Goal: Task Accomplishment & Management: Use online tool/utility

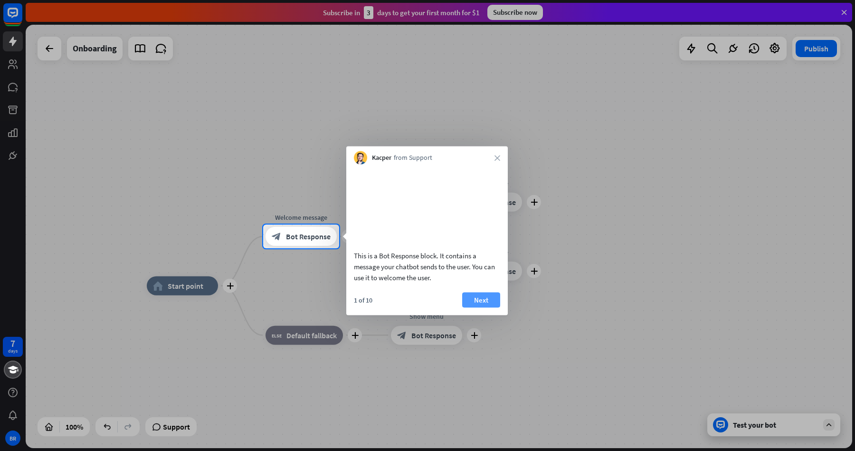
click at [481, 307] on button "Next" at bounding box center [481, 299] width 38 height 15
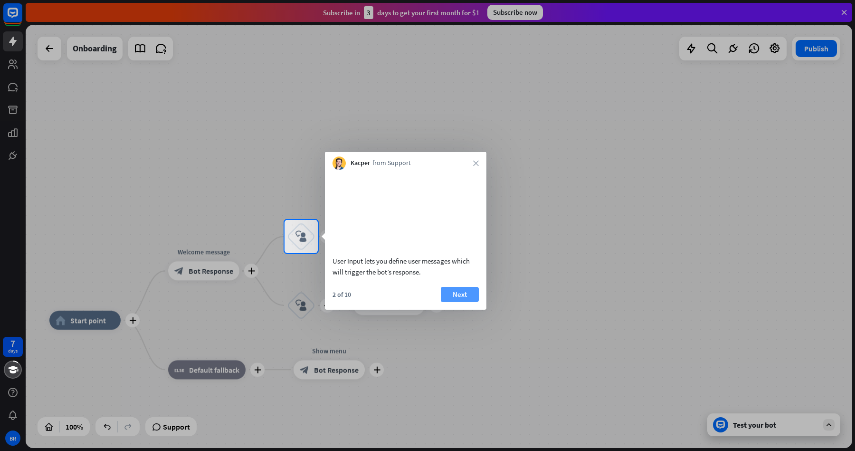
click at [463, 302] on button "Next" at bounding box center [460, 294] width 38 height 15
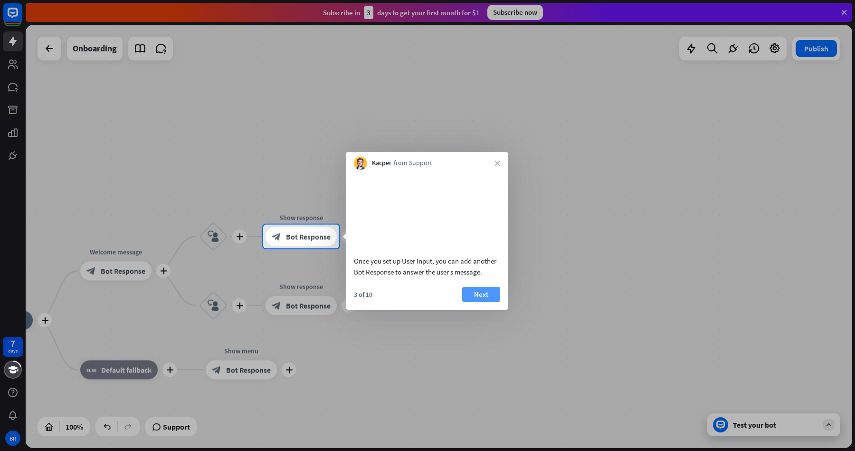
click at [480, 302] on button "Next" at bounding box center [481, 294] width 38 height 15
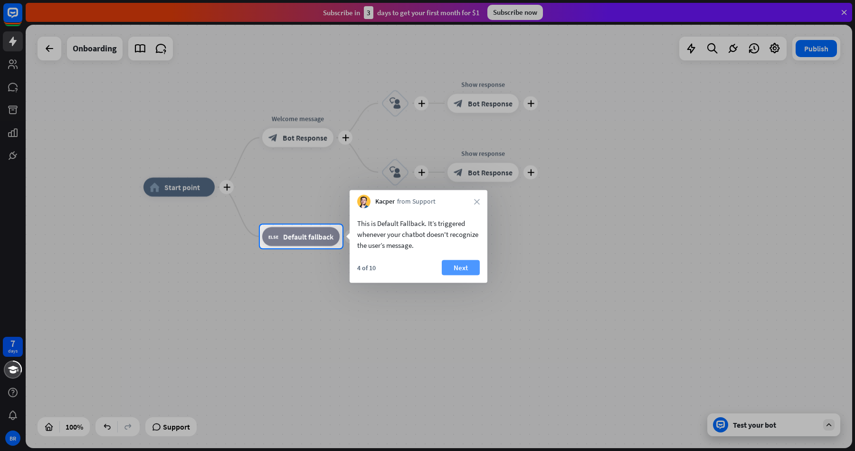
click at [464, 270] on button "Next" at bounding box center [461, 267] width 38 height 15
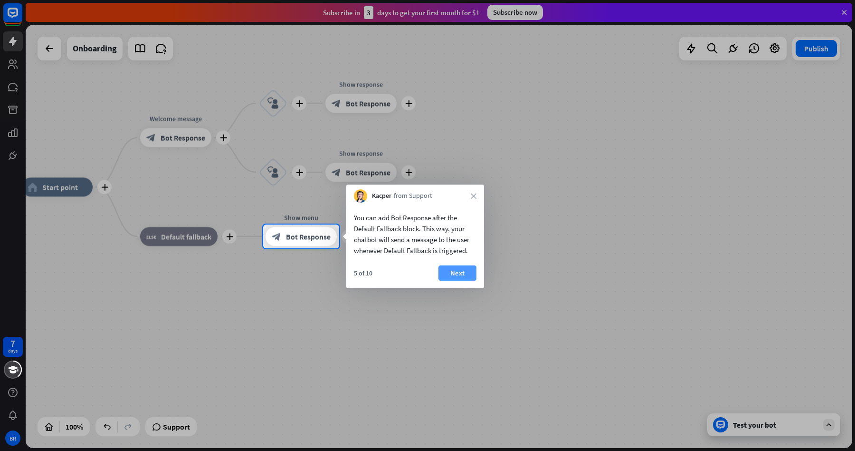
click at [463, 271] on button "Next" at bounding box center [458, 272] width 38 height 15
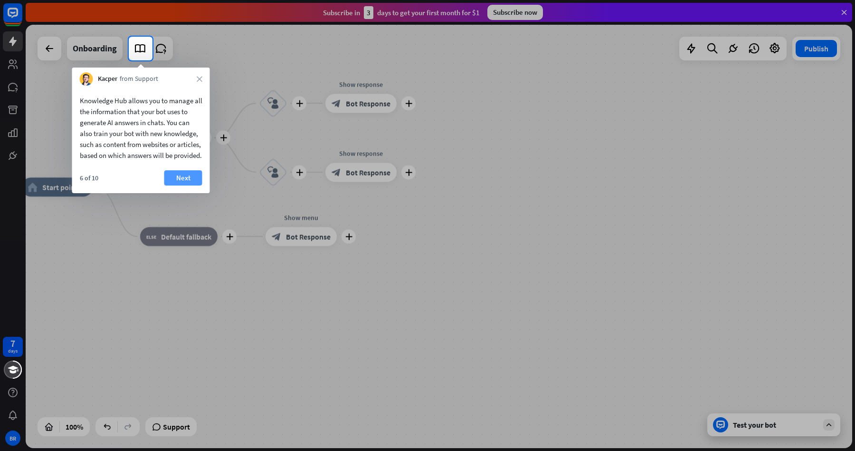
click at [186, 185] on button "Next" at bounding box center [183, 177] width 38 height 15
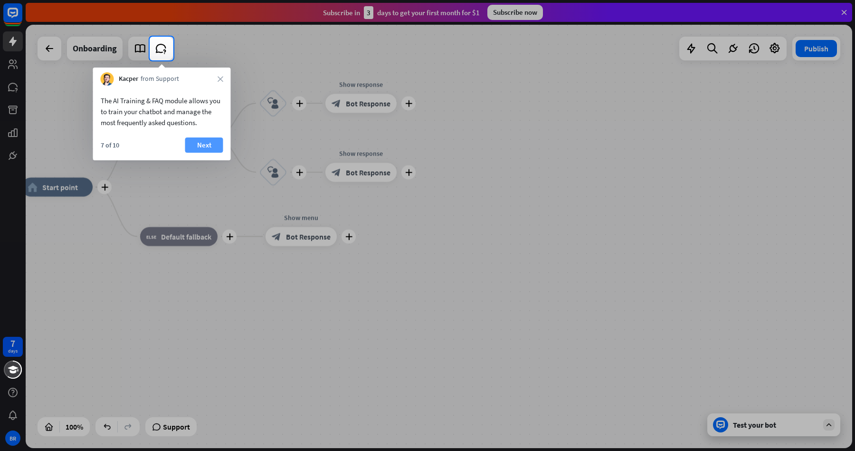
click at [206, 145] on button "Next" at bounding box center [204, 144] width 38 height 15
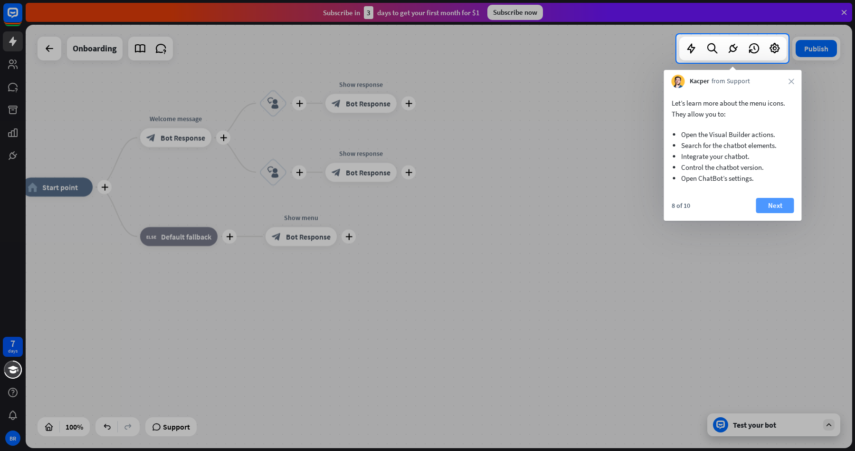
click at [780, 203] on button "Next" at bounding box center [776, 205] width 38 height 15
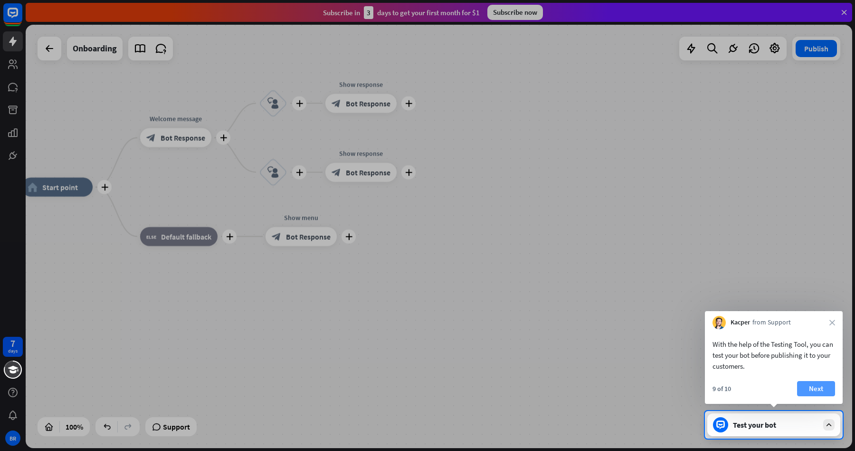
click at [821, 389] on button "Next" at bounding box center [816, 388] width 38 height 15
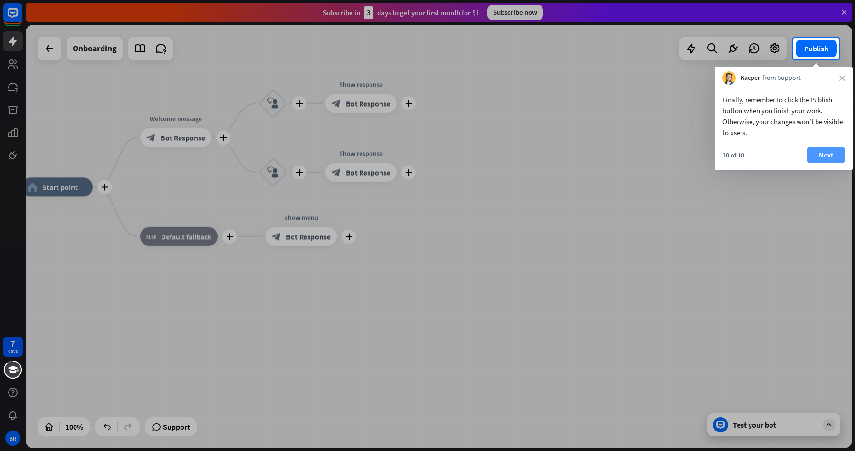
click at [829, 153] on button "Next" at bounding box center [826, 154] width 38 height 15
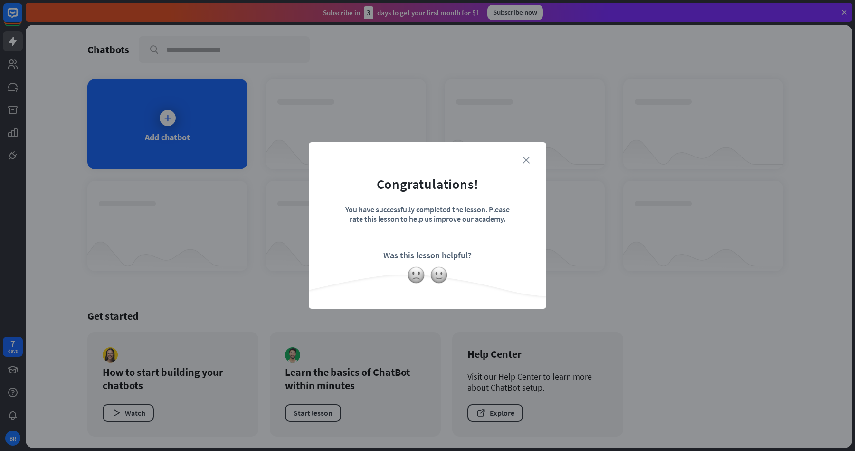
click at [526, 160] on icon "close" at bounding box center [526, 159] width 7 height 7
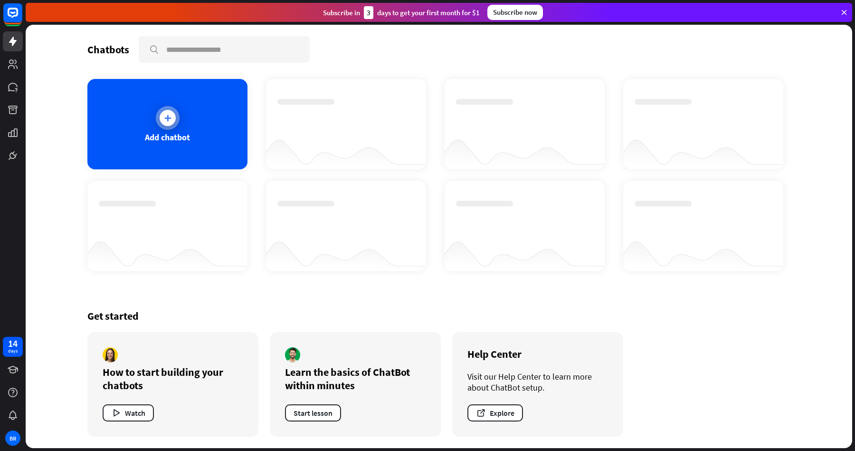
click at [167, 117] on icon at bounding box center [168, 118] width 10 height 10
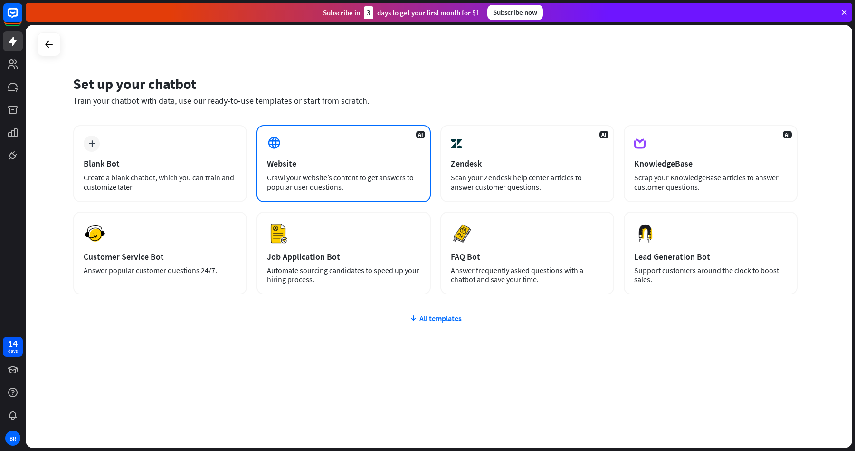
click at [323, 154] on div "AI Website Crawl your website’s content to get answers to popular user question…" at bounding box center [344, 163] width 174 height 77
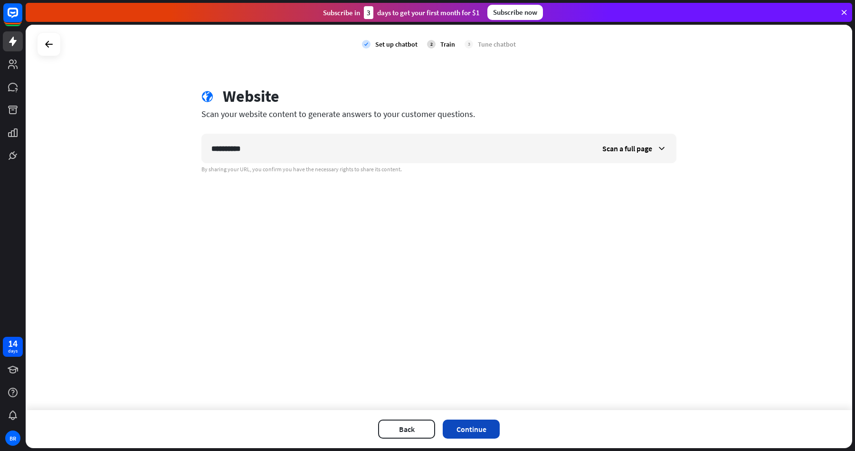
type input "**********"
click at [477, 428] on button "Continue" at bounding box center [471, 428] width 57 height 19
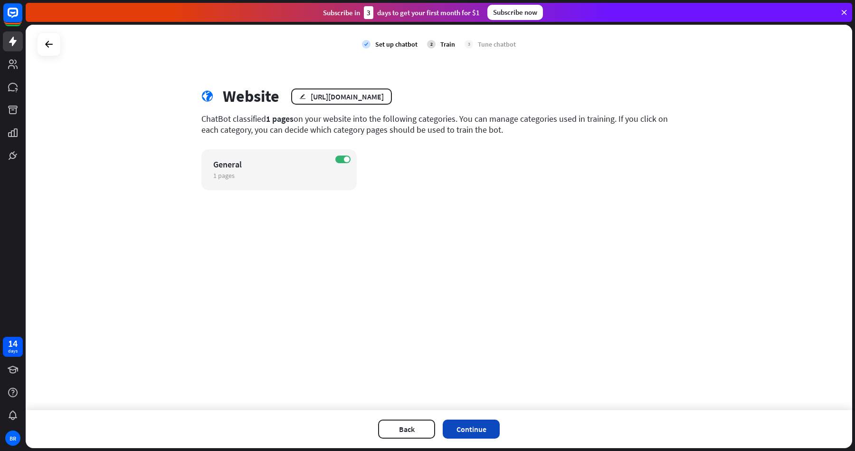
click at [475, 426] on button "Continue" at bounding box center [471, 428] width 57 height 19
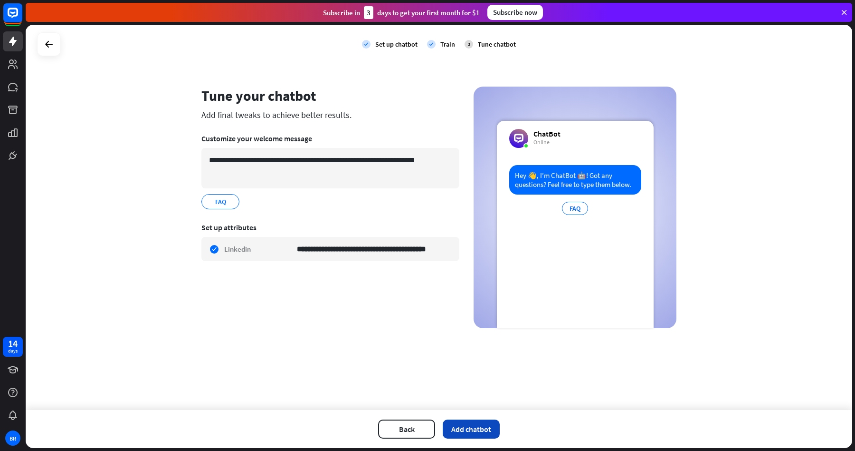
click at [481, 427] on button "Add chatbot" at bounding box center [471, 428] width 57 height 19
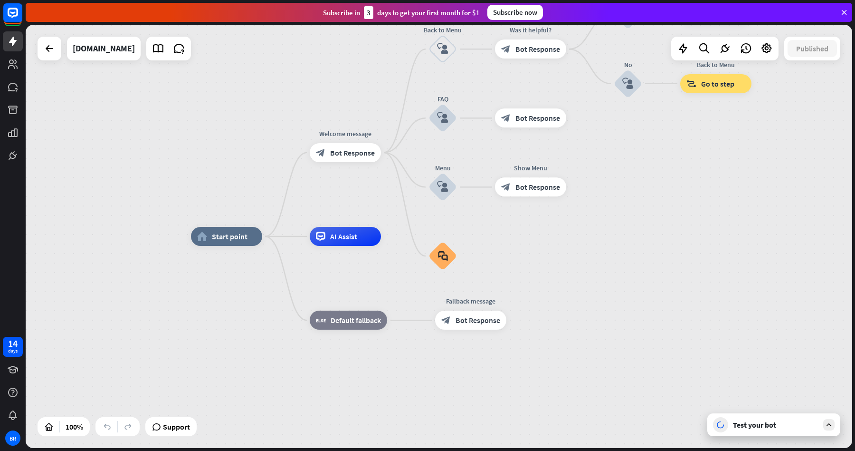
click at [830, 426] on icon at bounding box center [829, 424] width 9 height 9
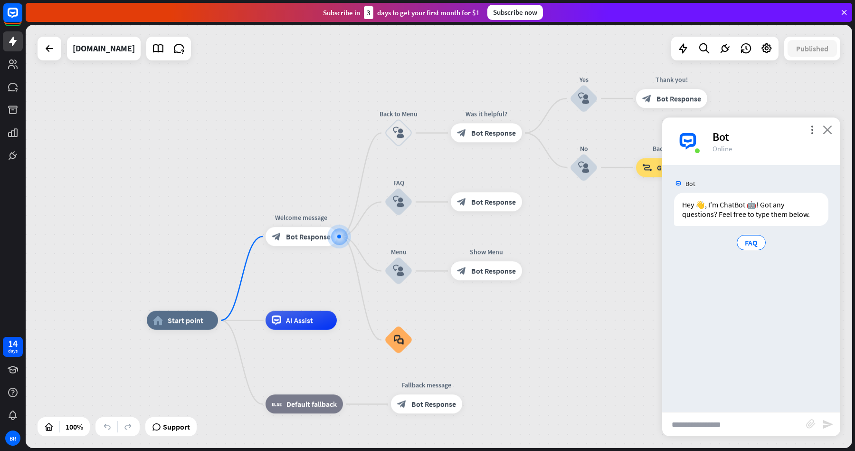
click at [829, 129] on icon "close" at bounding box center [828, 129] width 10 height 9
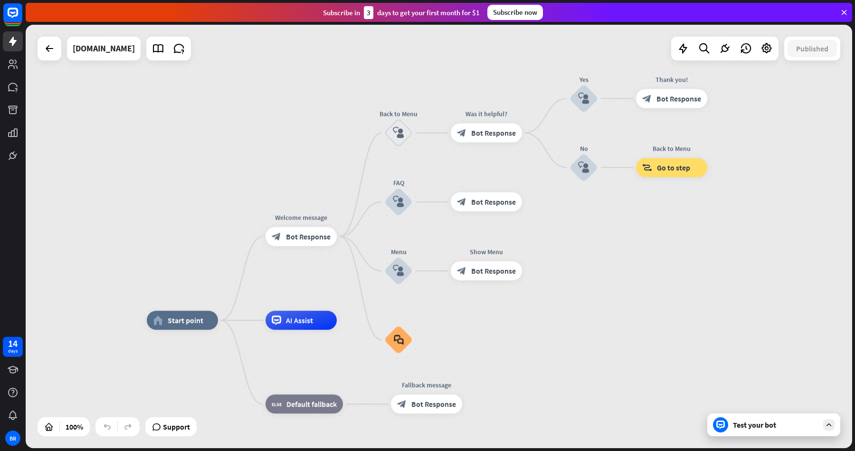
click at [790, 425] on div "Test your bot" at bounding box center [776, 425] width 86 height 10
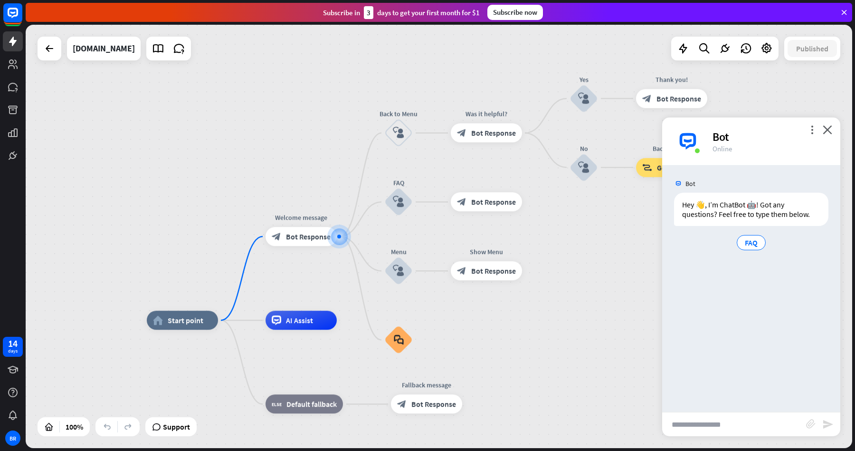
click at [709, 427] on input "text" at bounding box center [735, 424] width 144 height 24
type input "**********"
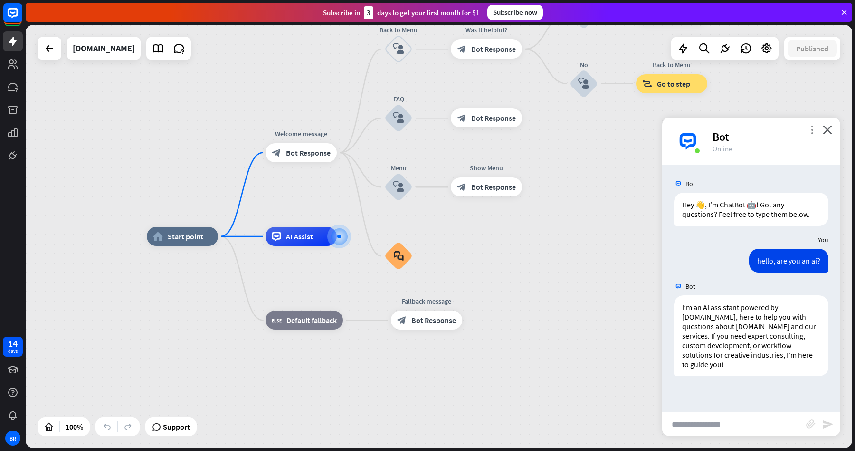
click at [812, 130] on icon "more_vert" at bounding box center [812, 129] width 9 height 9
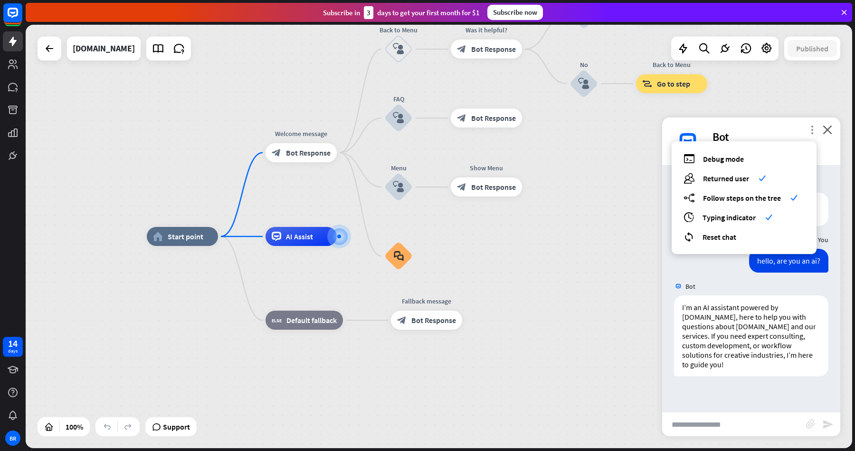
click at [812, 130] on icon "more_vert" at bounding box center [812, 129] width 9 height 9
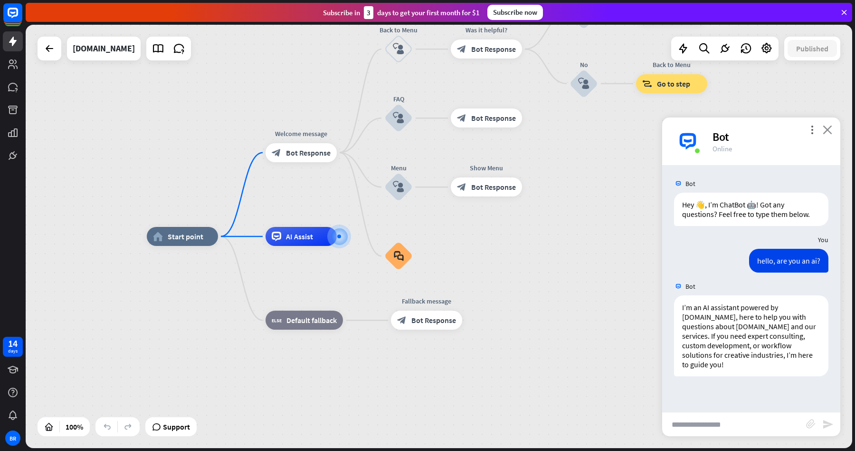
click at [828, 131] on icon "close" at bounding box center [828, 129] width 10 height 9
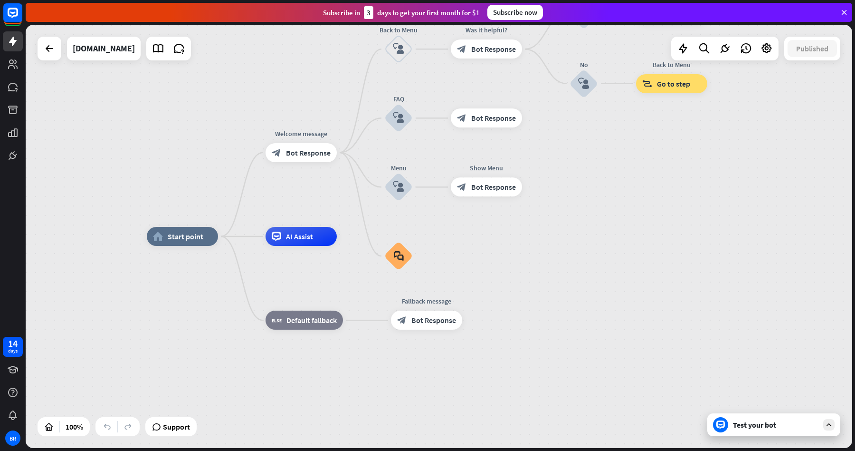
click at [701, 207] on div "home_2 Start point Welcome message block_bot_response Bot Response Back to Menu…" at bounding box center [439, 236] width 827 height 423
click at [764, 48] on icon at bounding box center [767, 48] width 12 height 12
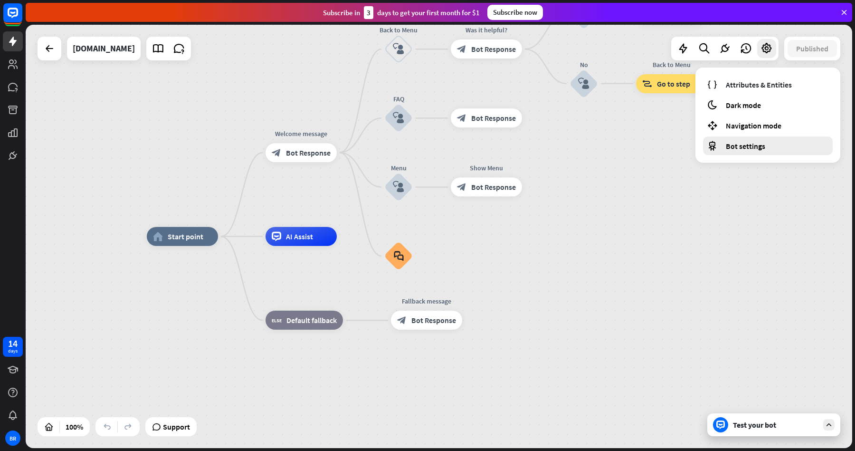
click at [747, 142] on span "Bot settings" at bounding box center [745, 146] width 39 height 10
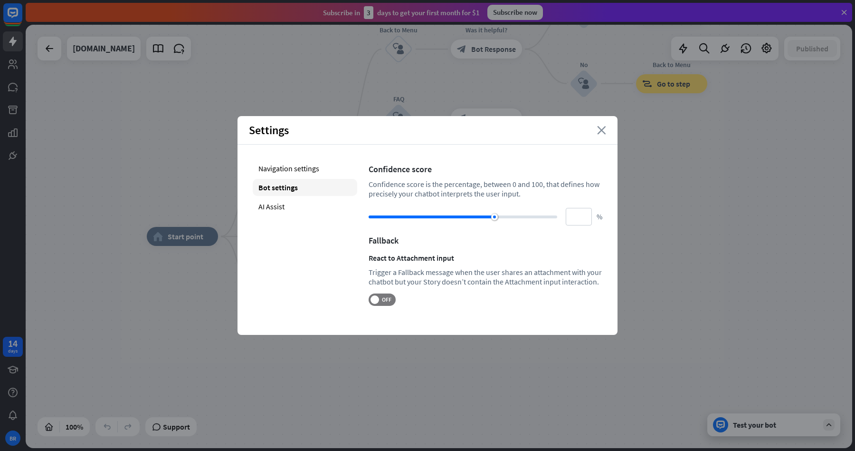
click at [601, 133] on icon "close" at bounding box center [601, 130] width 9 height 9
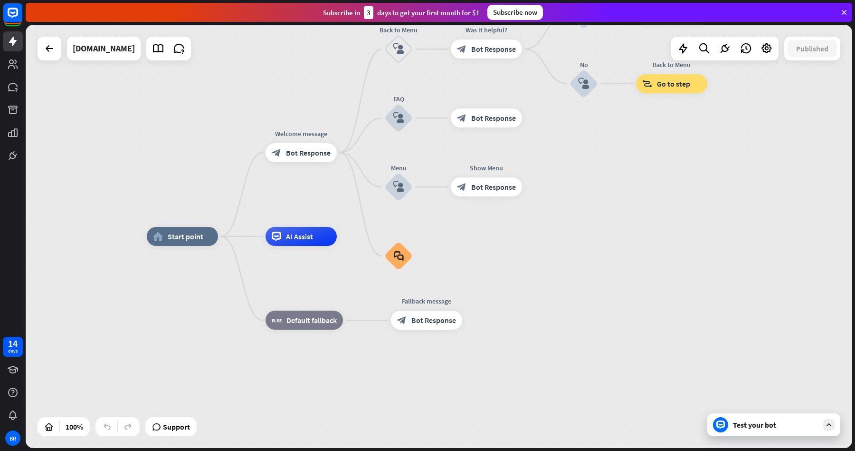
click at [192, 76] on div "home_2 Start point Welcome message block_bot_response Bot Response Back to Menu…" at bounding box center [439, 236] width 827 height 423
click at [51, 52] on icon at bounding box center [49, 48] width 11 height 11
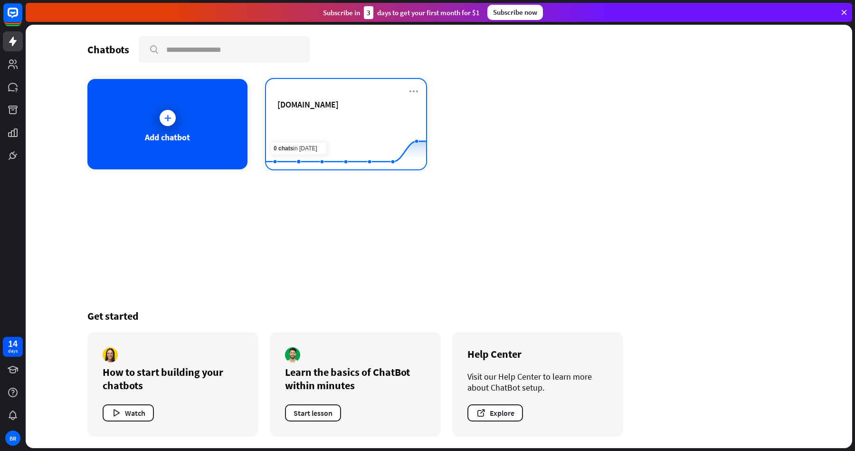
click at [333, 119] on rect at bounding box center [346, 145] width 160 height 59
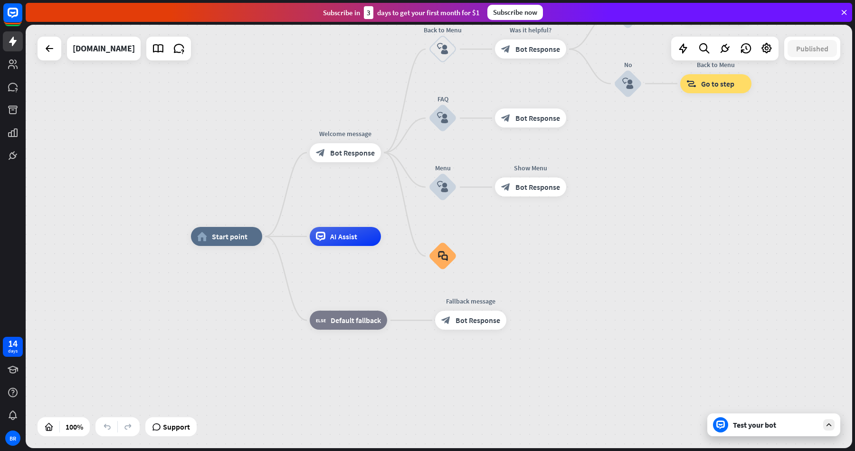
click at [846, 12] on icon at bounding box center [844, 12] width 9 height 9
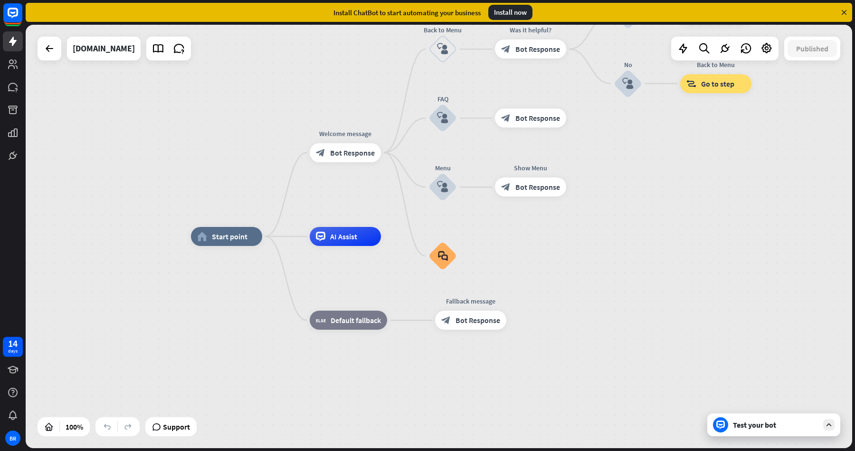
click at [845, 13] on icon at bounding box center [844, 12] width 9 height 9
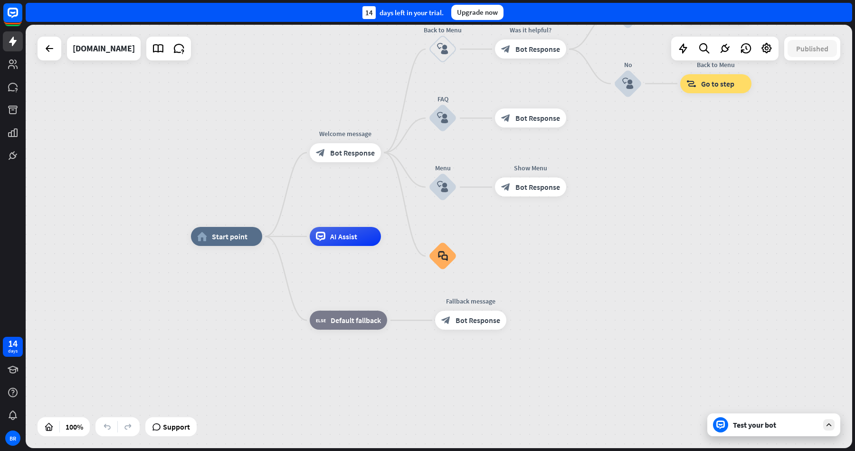
click at [845, 13] on div "14 days left in your trial. Upgrade now" at bounding box center [439, 12] width 827 height 19
click at [11, 40] on icon at bounding box center [13, 42] width 8 height 10
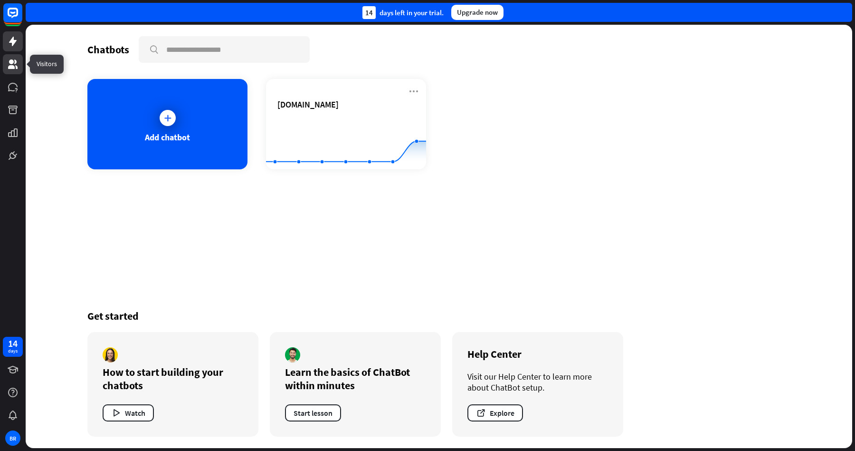
click at [14, 71] on link at bounding box center [13, 64] width 20 height 20
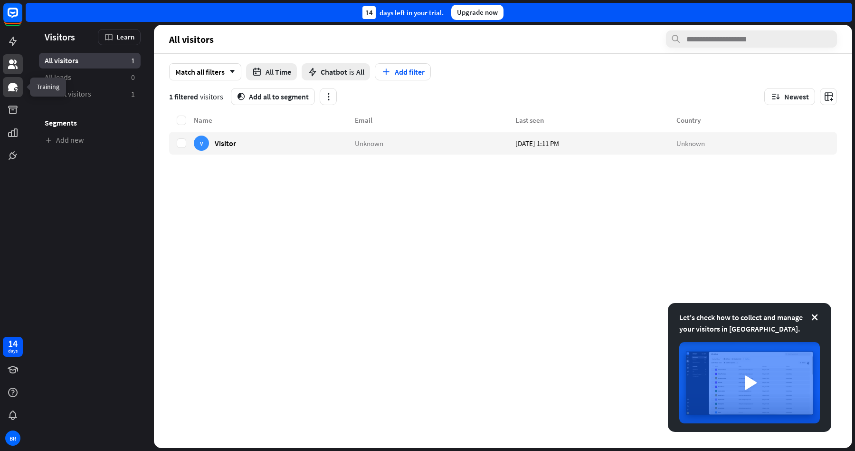
click at [14, 86] on icon at bounding box center [13, 87] width 10 height 9
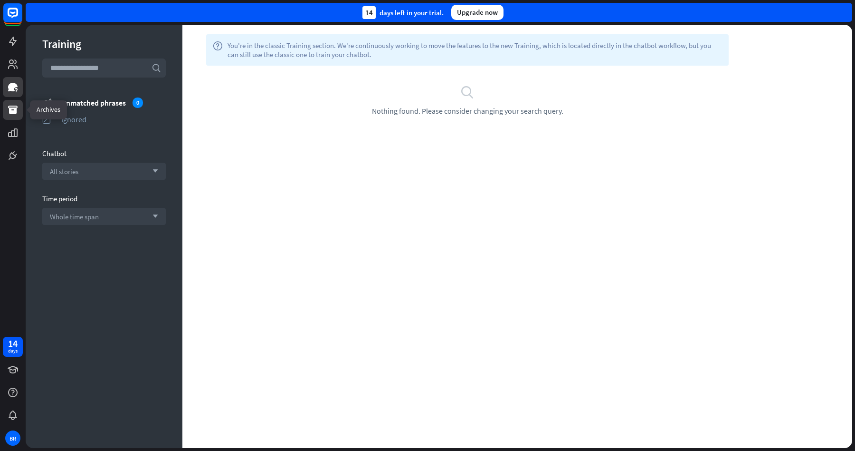
click at [11, 110] on icon at bounding box center [12, 109] width 11 height 11
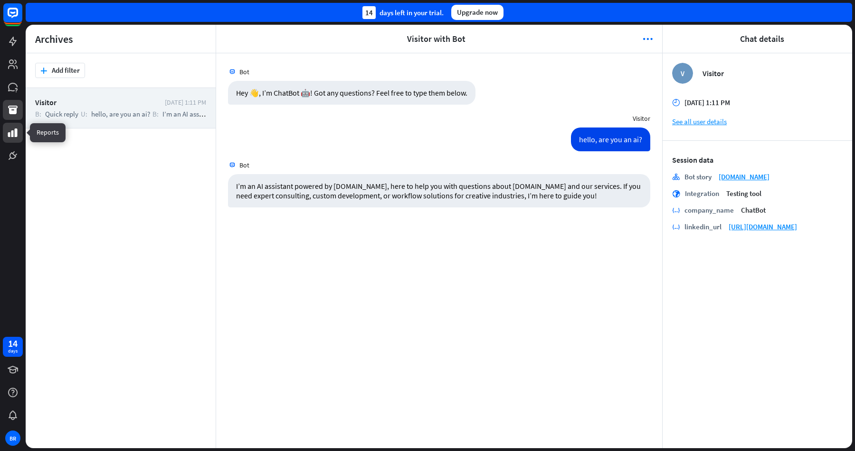
click at [12, 135] on icon at bounding box center [13, 132] width 10 height 9
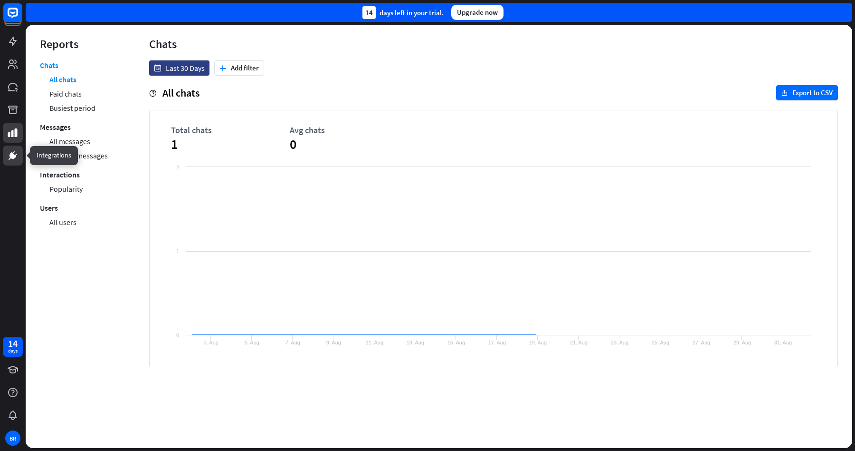
click at [10, 161] on link at bounding box center [13, 155] width 20 height 20
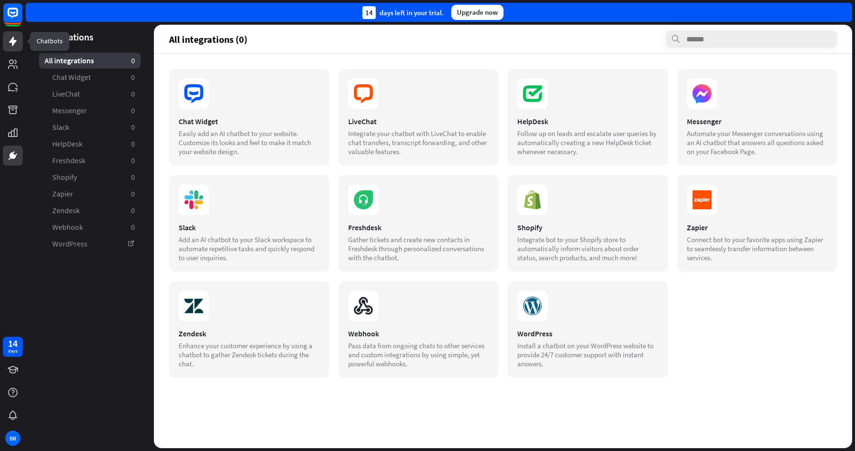
click at [11, 44] on icon at bounding box center [12, 41] width 11 height 11
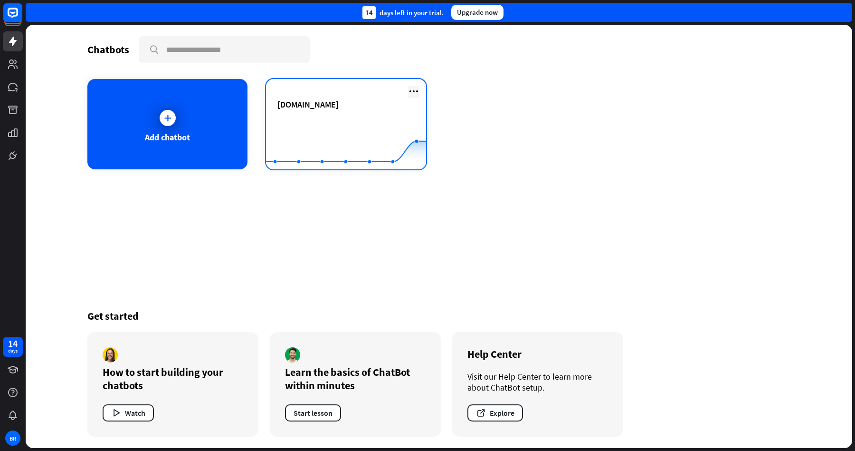
click at [417, 92] on icon at bounding box center [413, 91] width 11 height 11
click at [342, 116] on rect at bounding box center [346, 145] width 160 height 59
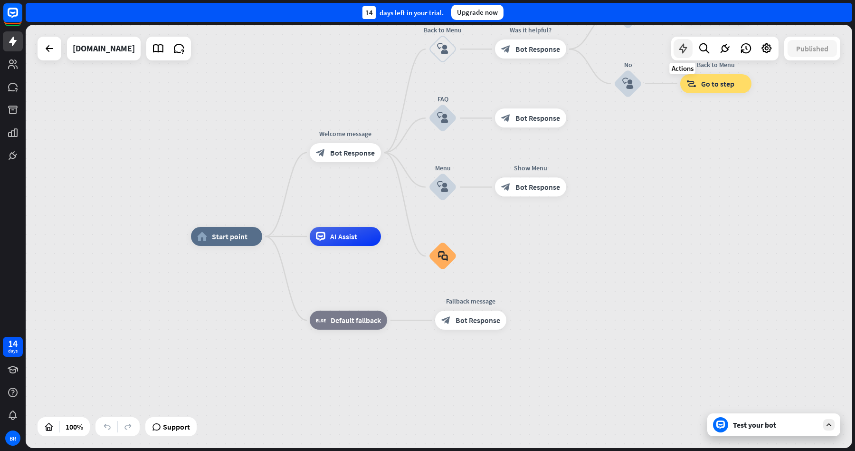
click at [684, 48] on icon at bounding box center [683, 48] width 12 height 12
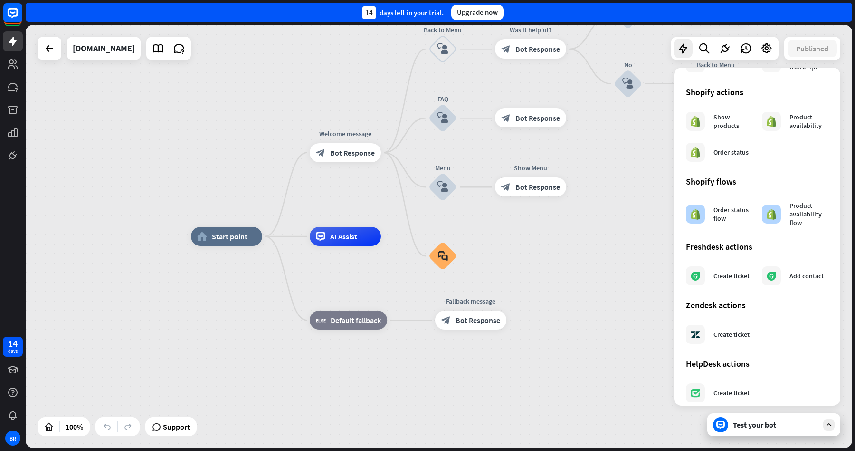
scroll to position [429, 0]
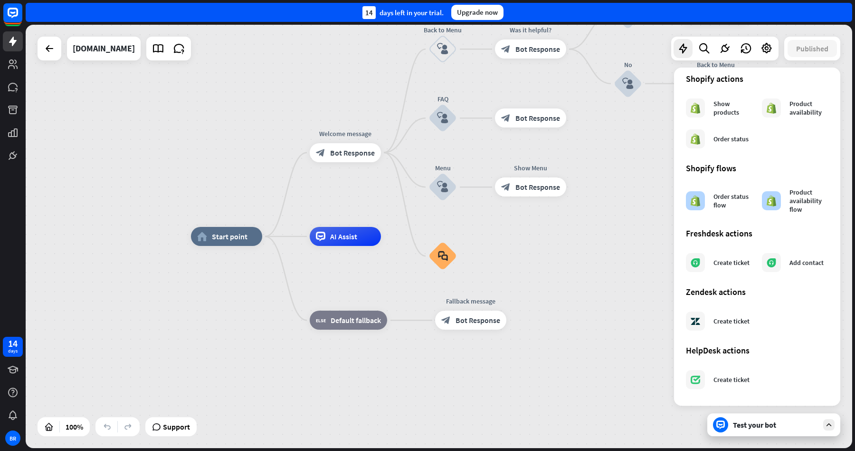
click at [597, 273] on div "home_2 Start point Welcome message block_bot_response Bot Response Back to Menu…" at bounding box center [604, 447] width 827 height 423
click at [597, 272] on div "home_2 Start point Welcome message block_bot_response Bot Response Back to Menu…" at bounding box center [604, 447] width 827 height 423
click at [618, 192] on div "home_2 Start point Welcome message block_bot_response Bot Response Back to Menu…" at bounding box center [439, 236] width 827 height 423
click at [680, 52] on icon at bounding box center [683, 48] width 12 height 12
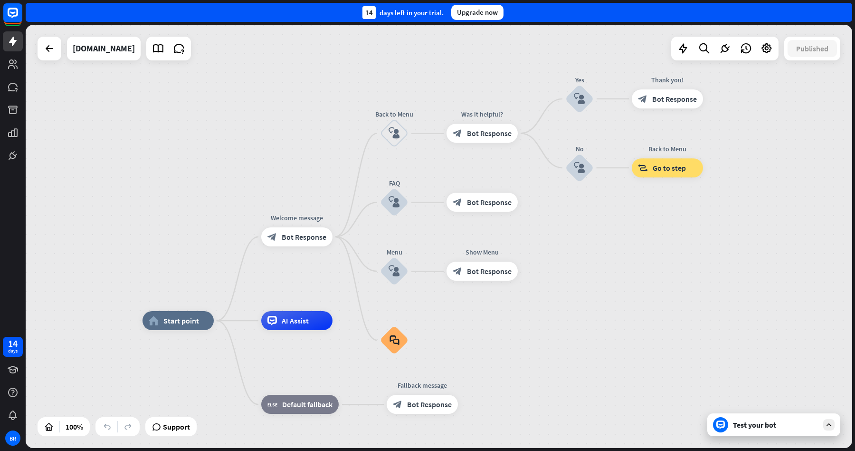
drag, startPoint x: 624, startPoint y: 228, endPoint x: 576, endPoint y: 310, distance: 95.4
click at [576, 310] on div "home_2 Start point Welcome message block_bot_response Bot Response Back to Menu…" at bounding box center [439, 236] width 827 height 423
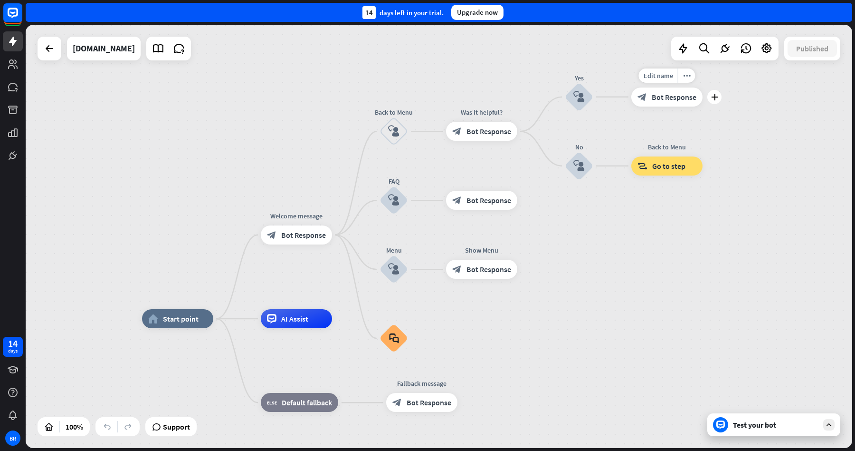
click at [674, 98] on span "Bot Response" at bounding box center [674, 97] width 45 height 10
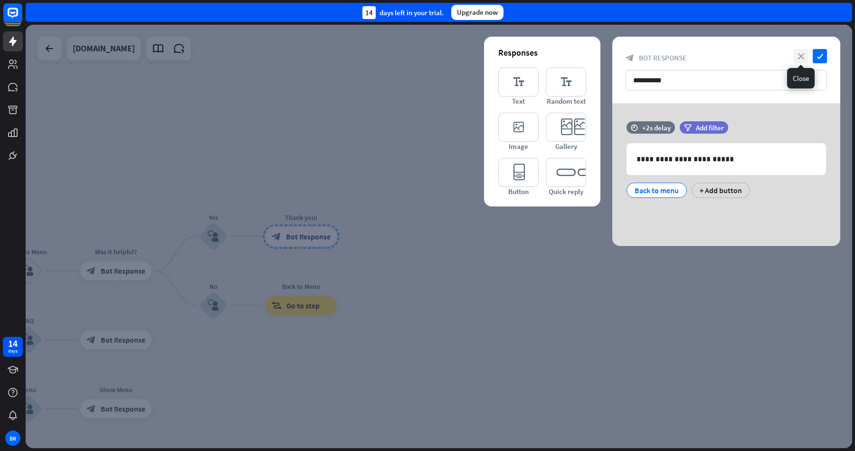
click at [799, 53] on icon "close" at bounding box center [801, 56] width 14 height 14
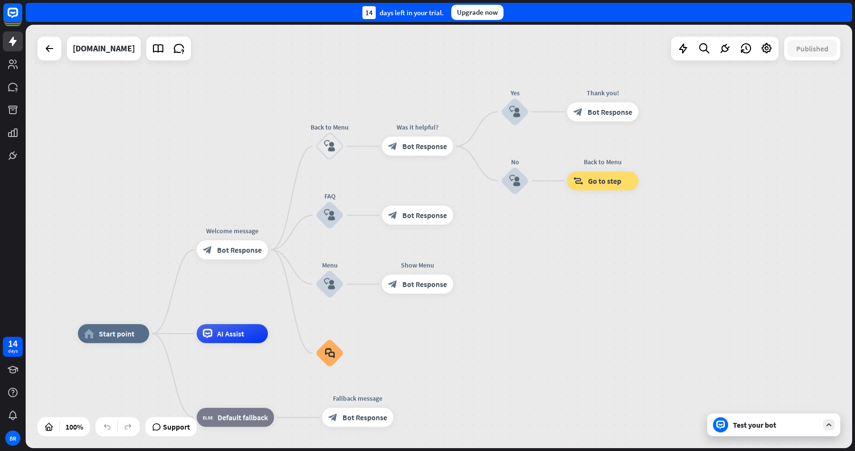
click at [210, 193] on div "home_2 Start point Welcome message block_bot_response Bot Response Back to Menu…" at bounding box center [439, 236] width 827 height 423
click at [15, 349] on div "days" at bounding box center [13, 350] width 10 height 7
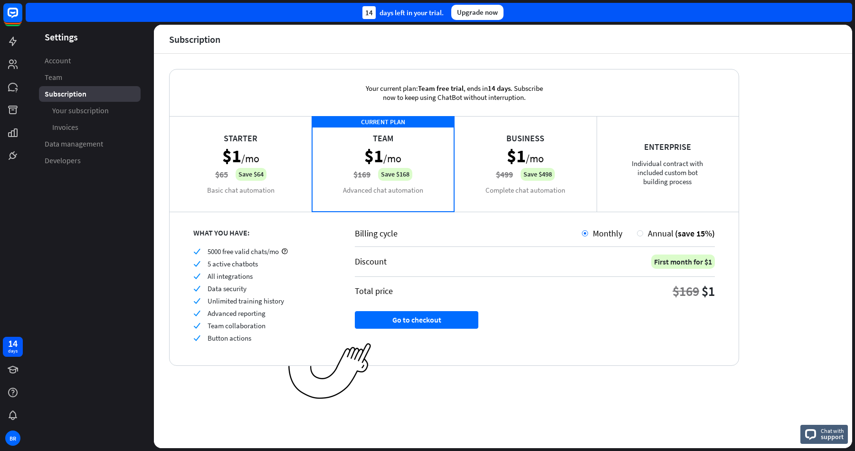
click at [254, 145] on div "Starter $1 /mo $65 Save $64 Basic chat automation" at bounding box center [241, 163] width 143 height 95
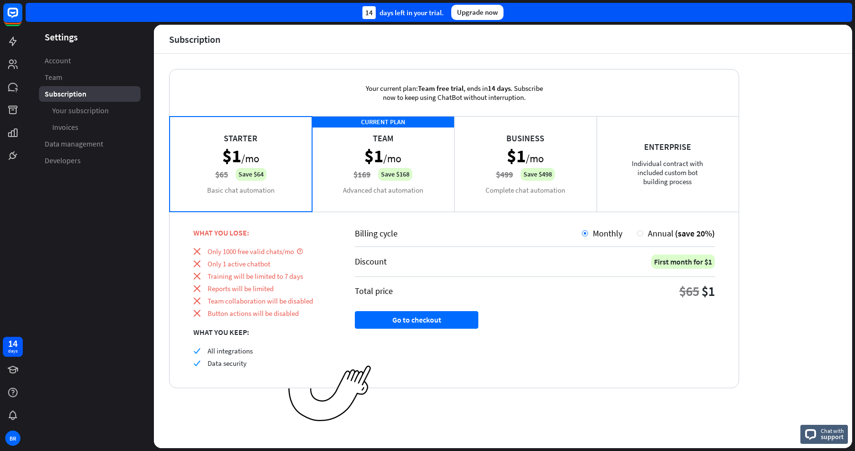
click at [390, 135] on div "CURRENT PLAN Team $1 /mo $169 Save $168 Advanced chat automation" at bounding box center [383, 163] width 143 height 95
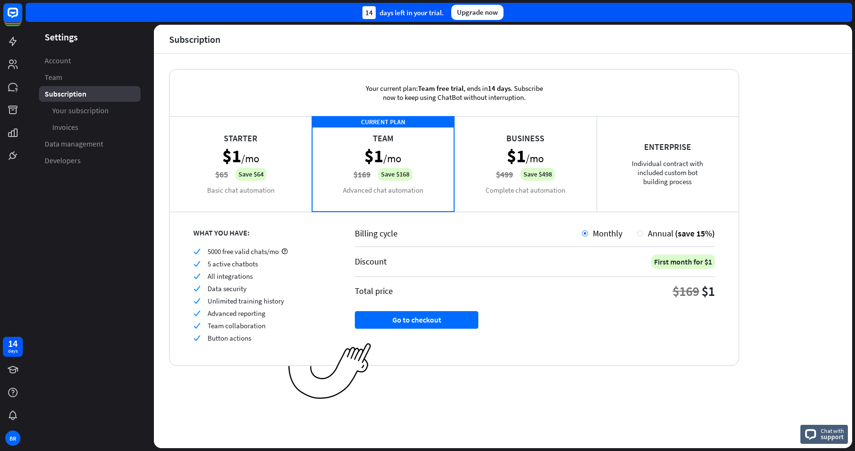
click at [510, 125] on div "Business $1 /mo $499 Save $498 Complete chat automation" at bounding box center [525, 163] width 143 height 95
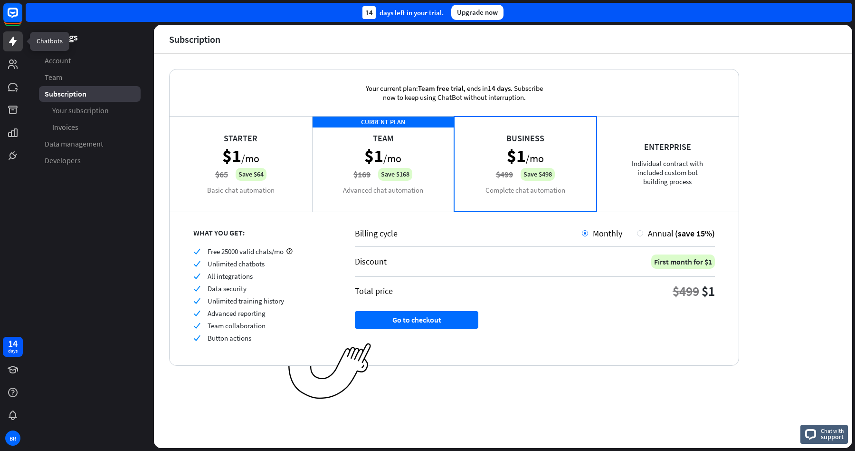
click at [12, 43] on icon at bounding box center [13, 42] width 8 height 10
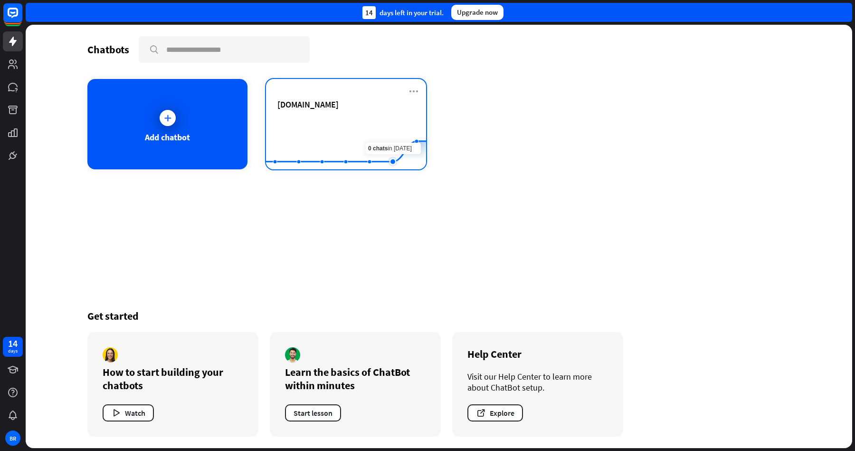
click at [385, 122] on rect at bounding box center [346, 145] width 160 height 59
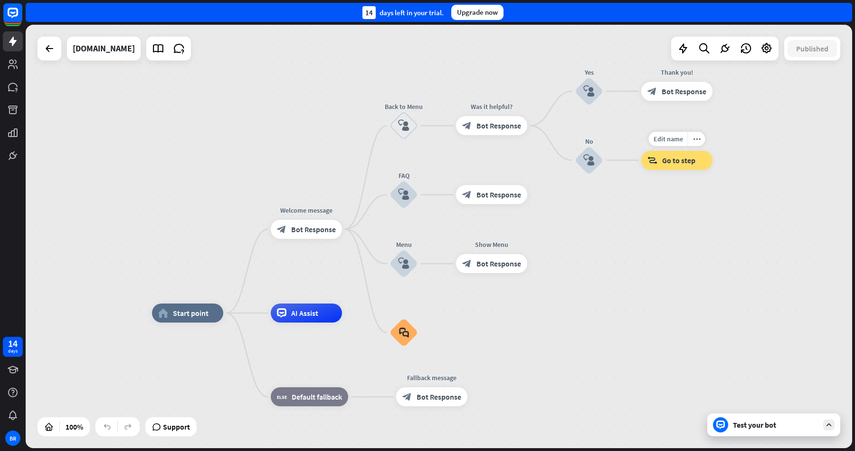
click at [682, 163] on span "Go to step" at bounding box center [679, 160] width 33 height 10
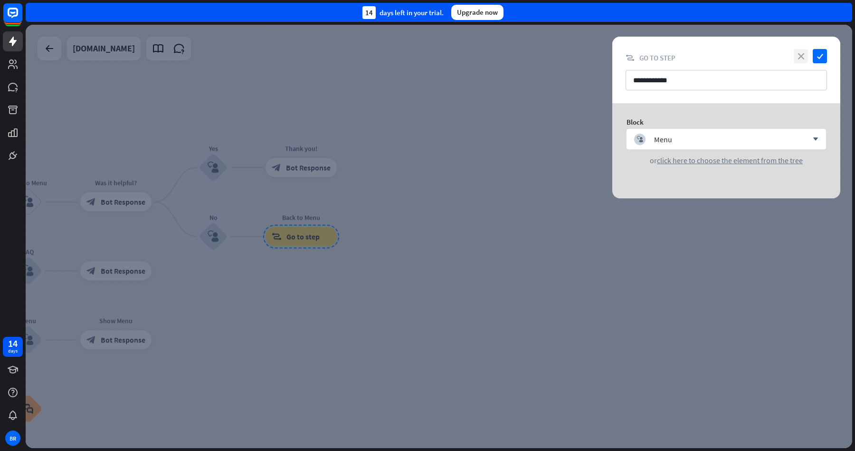
click at [804, 54] on icon "close" at bounding box center [801, 56] width 14 height 14
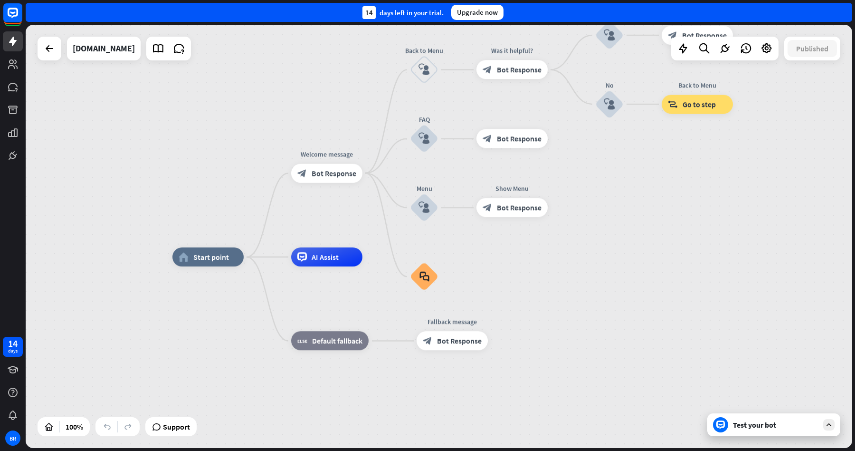
click at [629, 252] on div "home_2 Start point Welcome message block_bot_response Bot Response Back to Menu…" at bounding box center [439, 236] width 827 height 423
click at [831, 425] on icon at bounding box center [829, 424] width 9 height 9
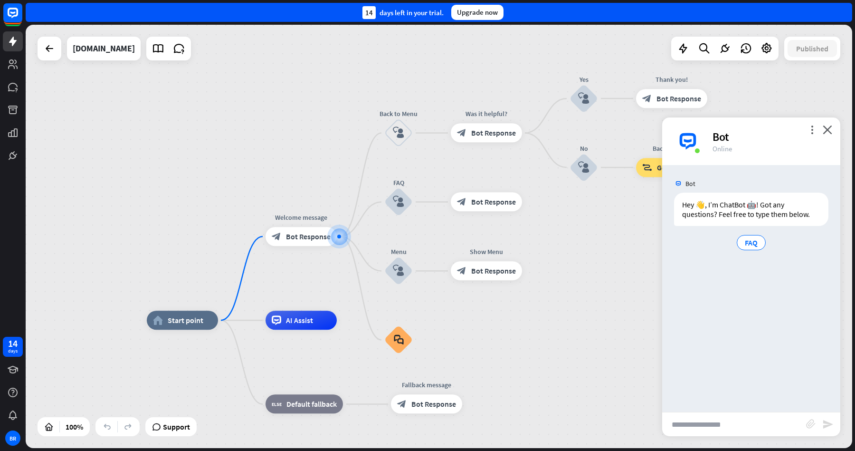
click at [723, 424] on input "text" at bounding box center [735, 424] width 144 height 24
type input "**********"
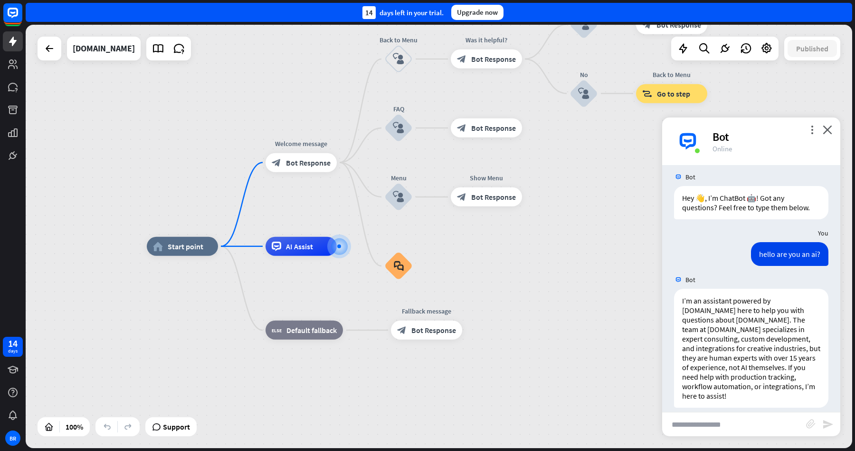
scroll to position [7, 0]
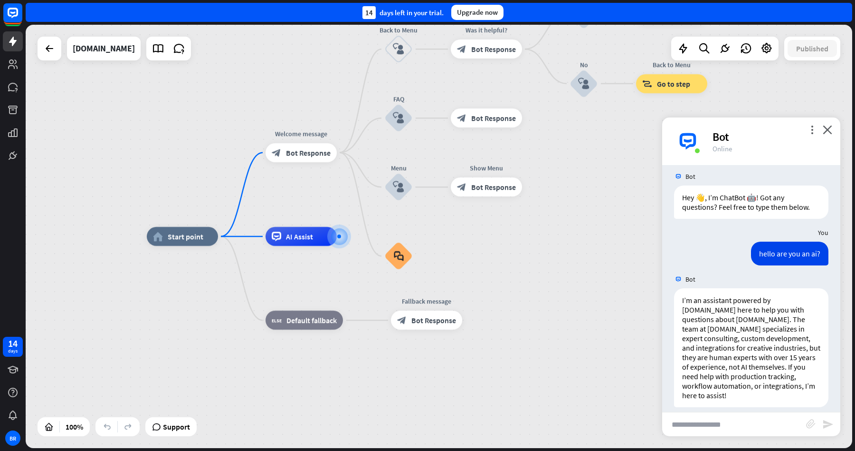
click at [711, 425] on input "text" at bounding box center [735, 424] width 144 height 24
type input "**********"
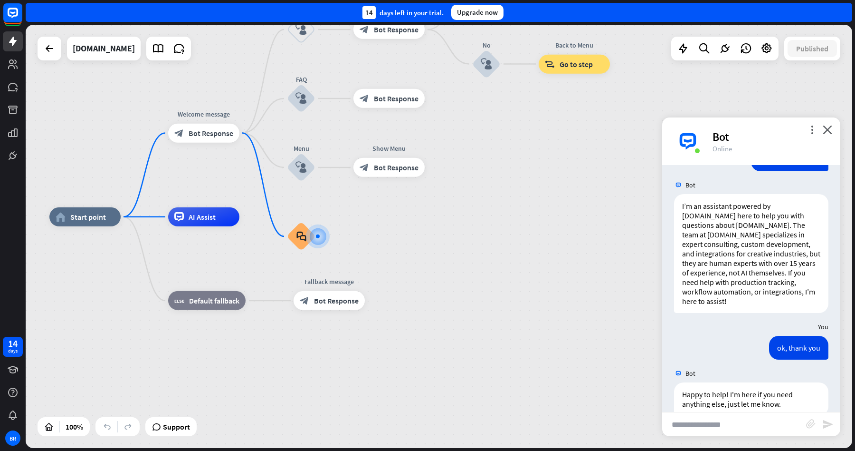
scroll to position [110, 0]
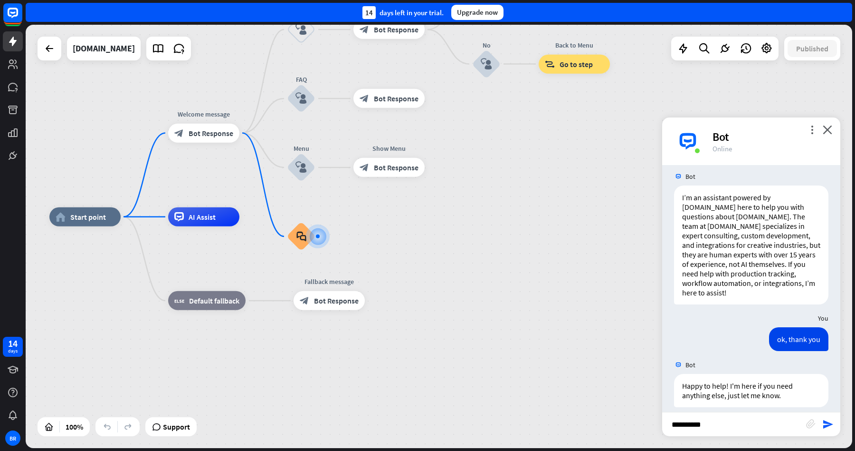
type input "**********"
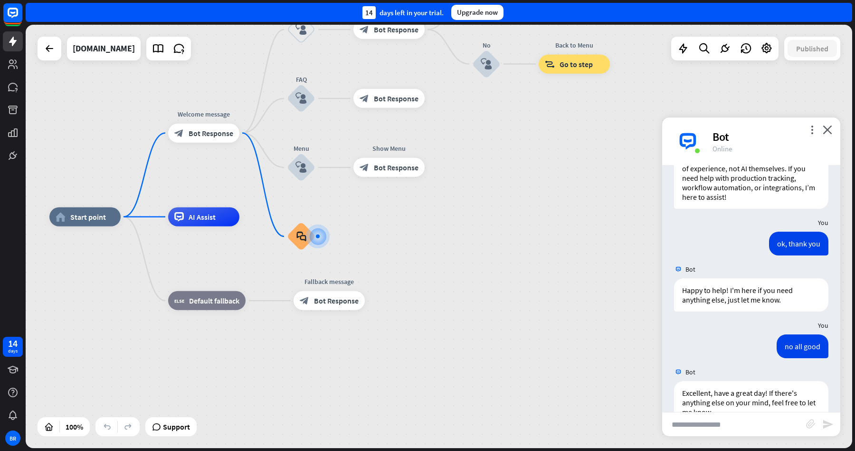
scroll to position [222, 0]
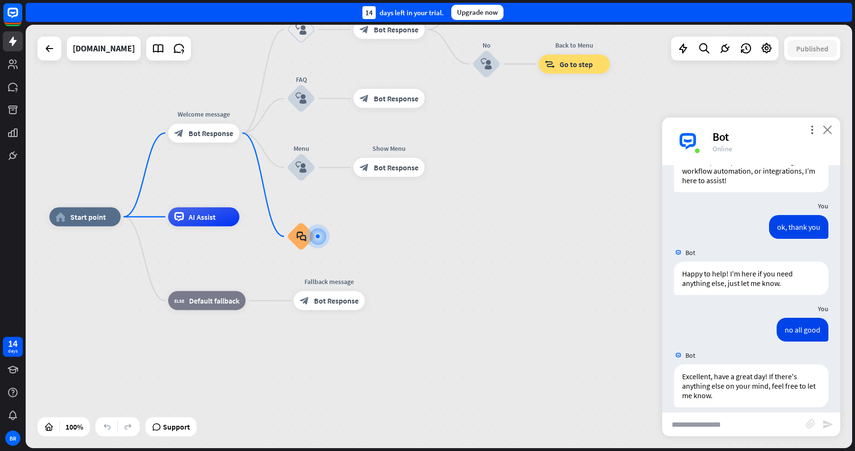
click at [828, 132] on icon "close" at bounding box center [828, 129] width 10 height 9
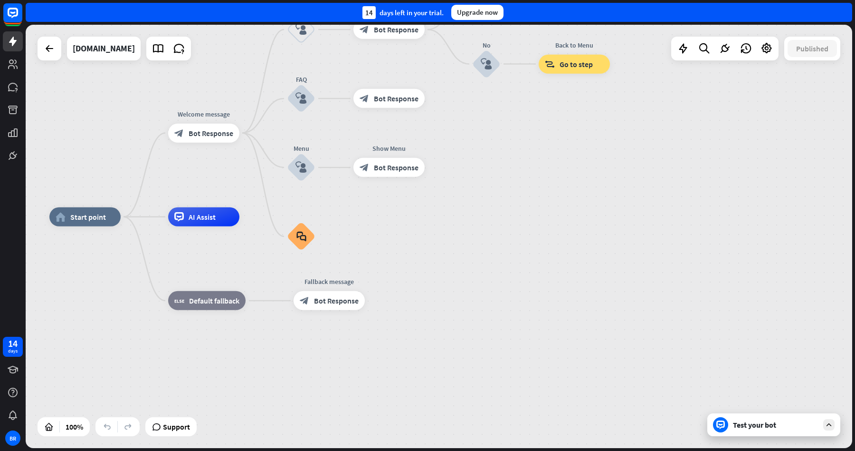
click at [599, 189] on div "home_2 Start point Welcome message block_bot_response Bot Response Back to Menu…" at bounding box center [439, 236] width 827 height 423
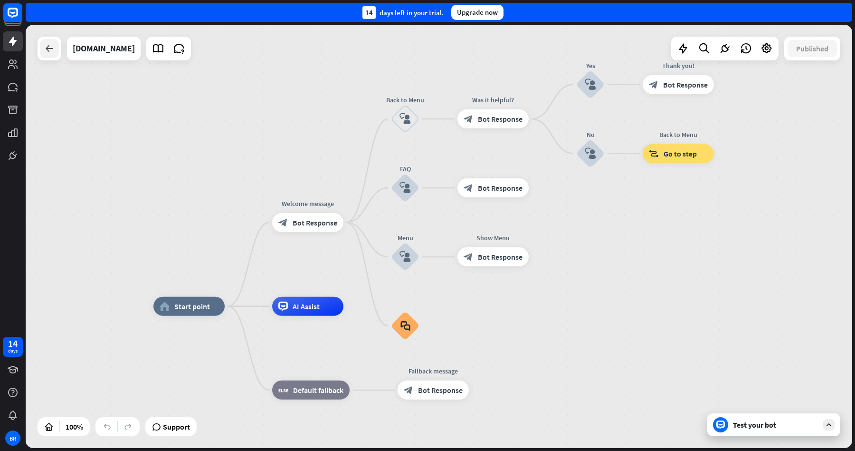
click at [50, 51] on icon at bounding box center [49, 48] width 11 height 11
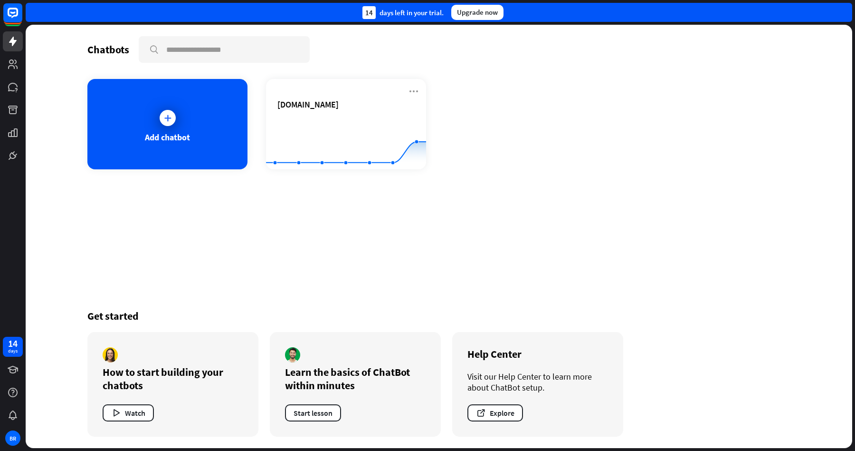
click at [318, 236] on div "Chatbots search Add chatbot [DOMAIN_NAME] Created with Highcharts 10.1.0 0 2 4 …" at bounding box center [439, 236] width 760 height 423
click at [504, 411] on button "Explore" at bounding box center [496, 412] width 56 height 17
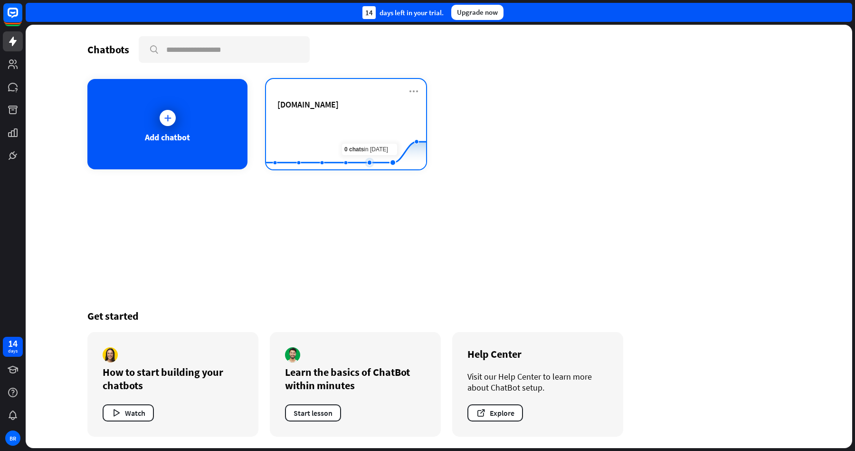
click at [373, 121] on rect at bounding box center [346, 145] width 160 height 59
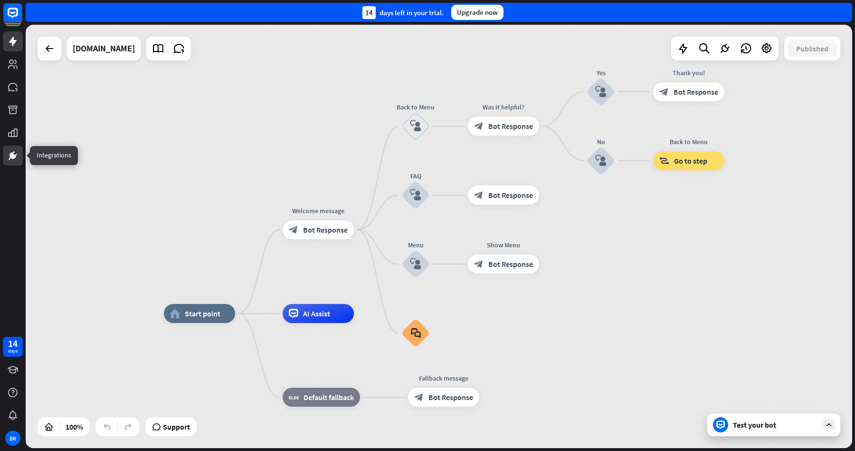
click at [12, 154] on icon at bounding box center [13, 156] width 6 height 6
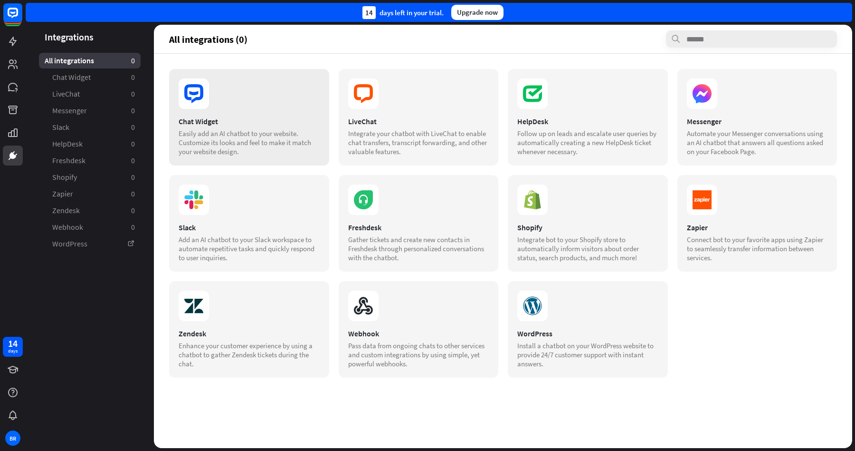
click at [247, 104] on section at bounding box center [249, 93] width 141 height 30
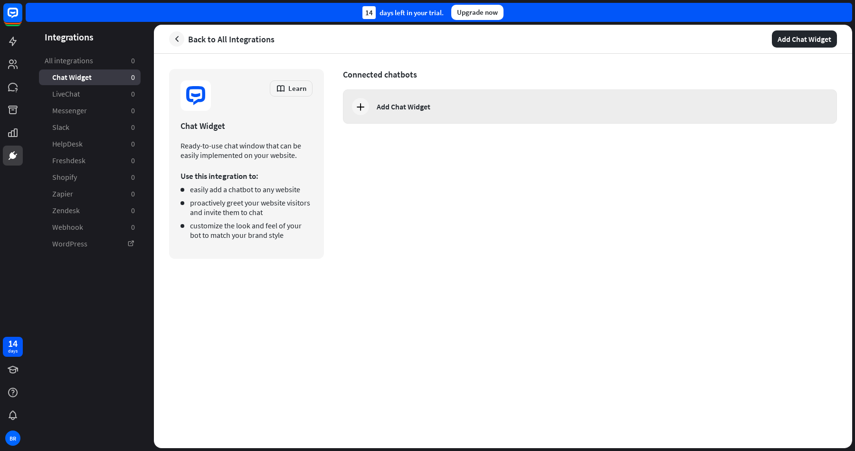
click at [408, 107] on div "Add Chat Widget" at bounding box center [404, 107] width 54 height 10
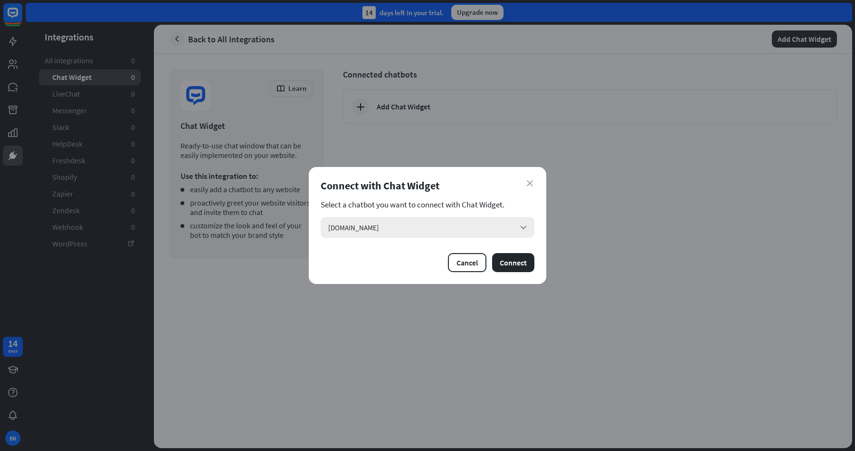
click at [523, 231] on icon "arrow_down" at bounding box center [524, 227] width 10 height 10
click at [523, 231] on icon "search" at bounding box center [524, 227] width 10 height 10
click at [527, 279] on div "close Connect with Chat Widget Select a chatbot you want to connect with Chat W…" at bounding box center [428, 225] width 238 height 117
click at [516, 265] on button "Connect" at bounding box center [513, 262] width 42 height 19
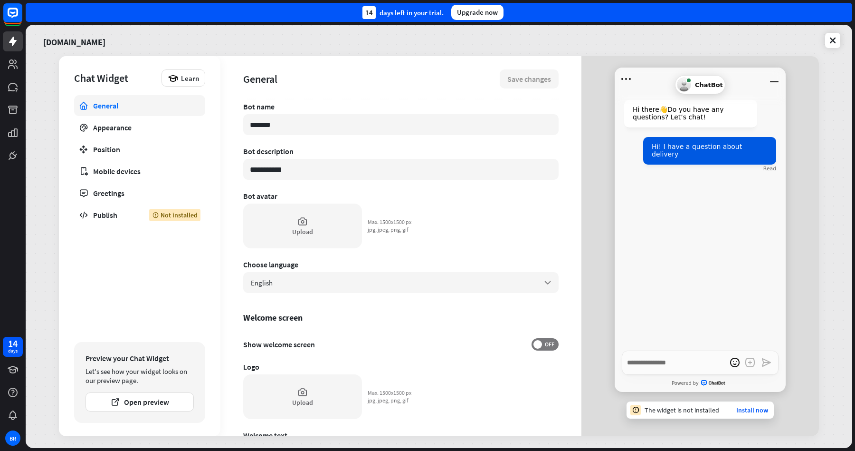
type textarea "*"
click at [752, 408] on link "Install now" at bounding box center [753, 409] width 32 height 9
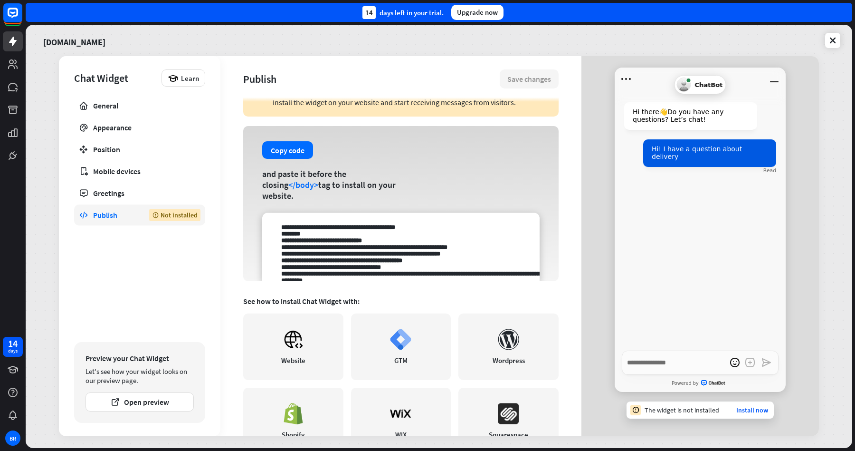
scroll to position [138, 0]
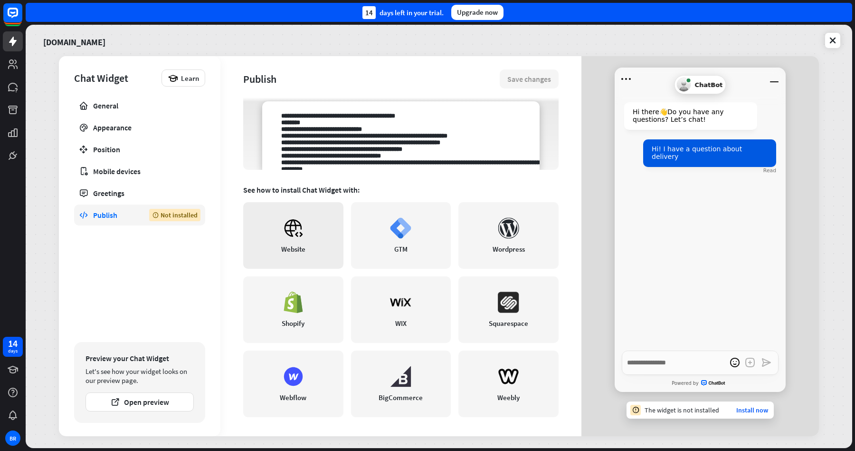
click at [287, 236] on icon at bounding box center [293, 227] width 21 height 21
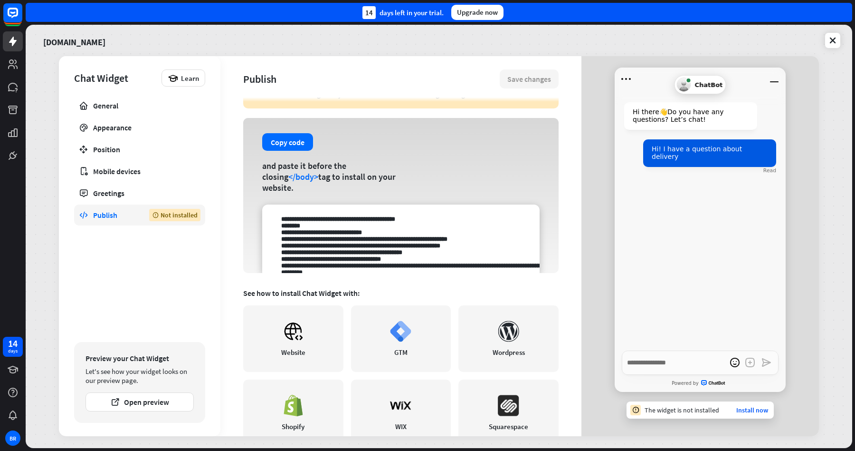
scroll to position [0, 0]
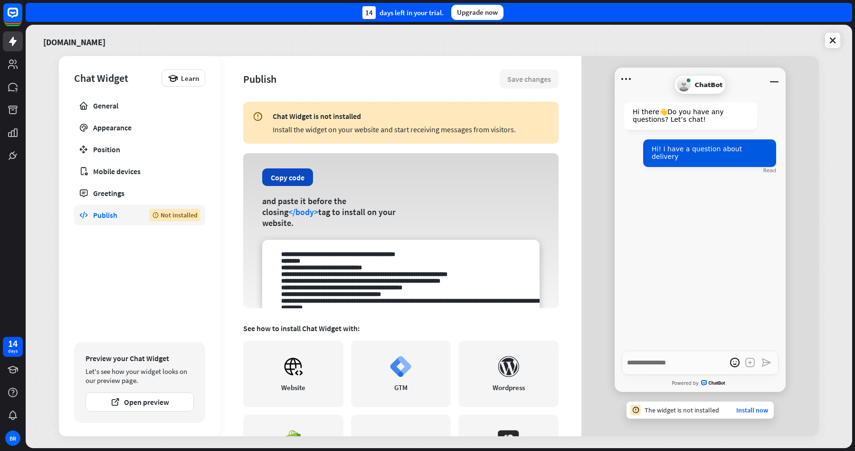
click at [288, 181] on button "Copy code" at bounding box center [287, 177] width 51 height 18
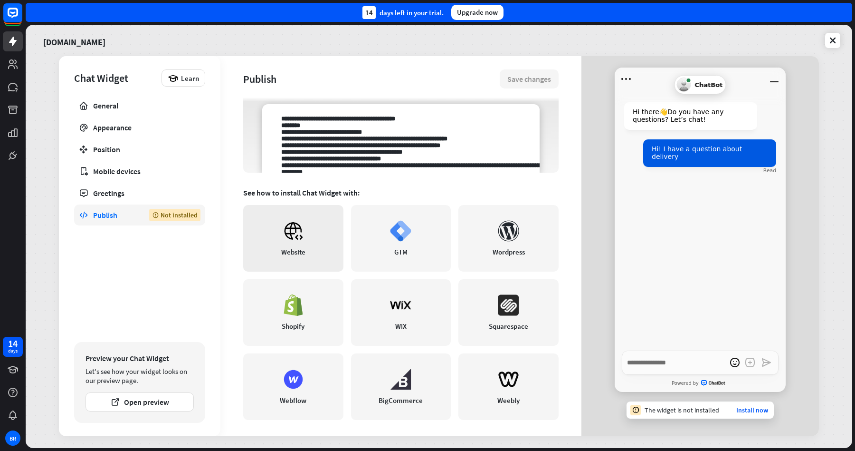
scroll to position [138, 0]
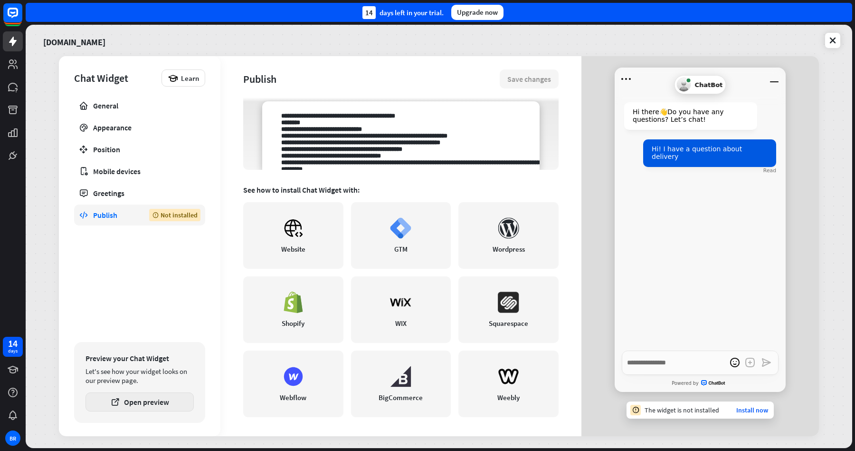
click at [137, 401] on button "Open preview" at bounding box center [140, 401] width 108 height 19
